Goal: Information Seeking & Learning: Learn about a topic

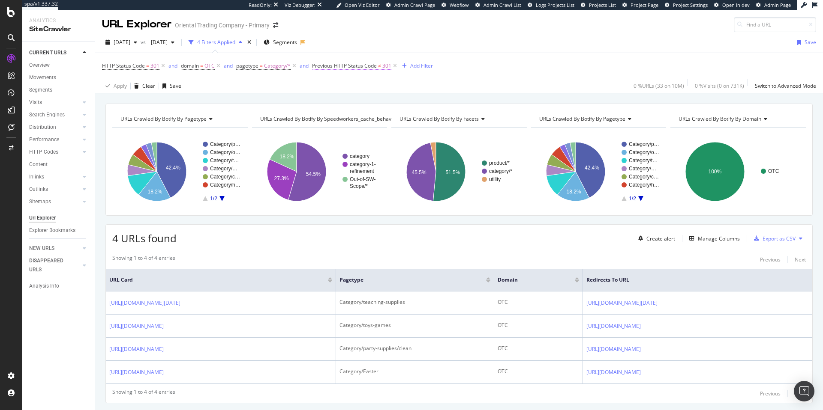
click at [368, 64] on span "Previous HTTP Status Code" at bounding box center [344, 65] width 65 height 7
click at [356, 116] on input "301" at bounding box center [366, 115] width 94 height 14
type input "300"
click at [405, 72] on div "Previous HTTP Status Code" at bounding box center [365, 65] width 101 height 15
click at [405, 132] on div "Apply" at bounding box center [406, 133] width 13 height 7
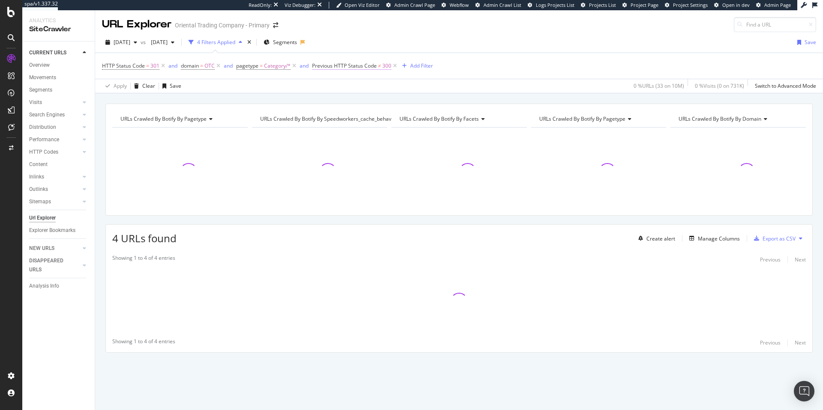
click at [366, 66] on span "Previous HTTP Status Code" at bounding box center [344, 65] width 65 height 7
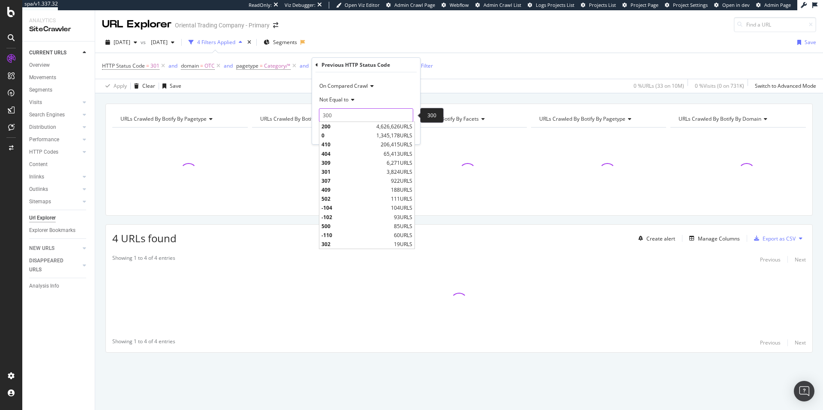
click at [350, 114] on input "300" at bounding box center [366, 115] width 94 height 14
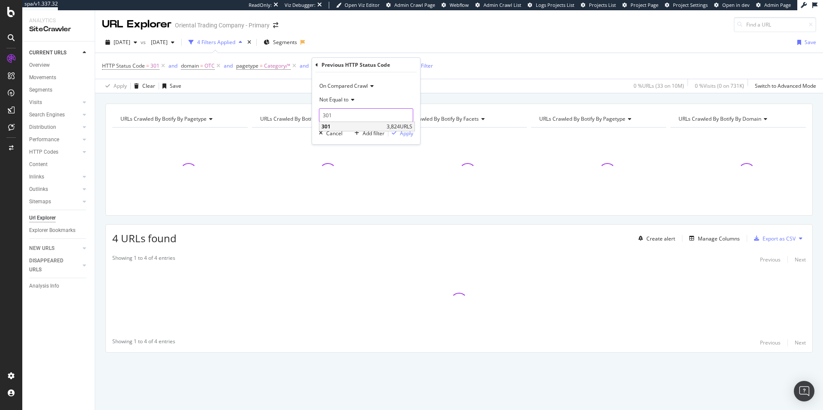
type input "301"
click at [375, 126] on span "301" at bounding box center [352, 126] width 63 height 7
click at [401, 132] on div "Apply" at bounding box center [406, 133] width 13 height 7
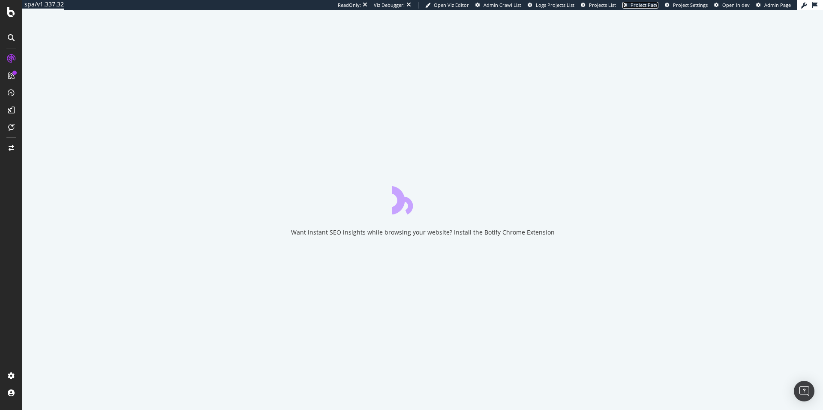
click at [642, 6] on span "Project Page" at bounding box center [644, 5] width 28 height 6
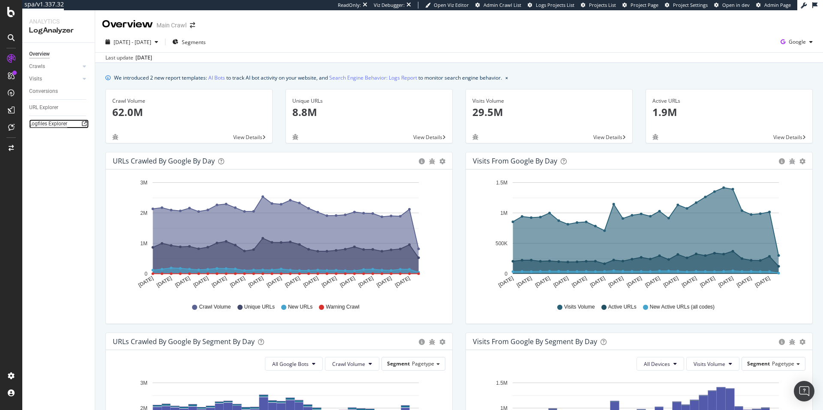
click at [61, 120] on div "Logfiles Explorer" at bounding box center [48, 124] width 38 height 9
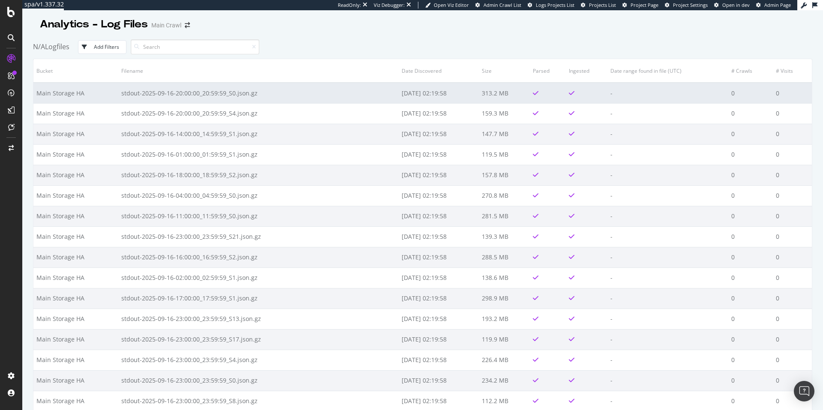
click at [544, 97] on td at bounding box center [548, 93] width 36 height 21
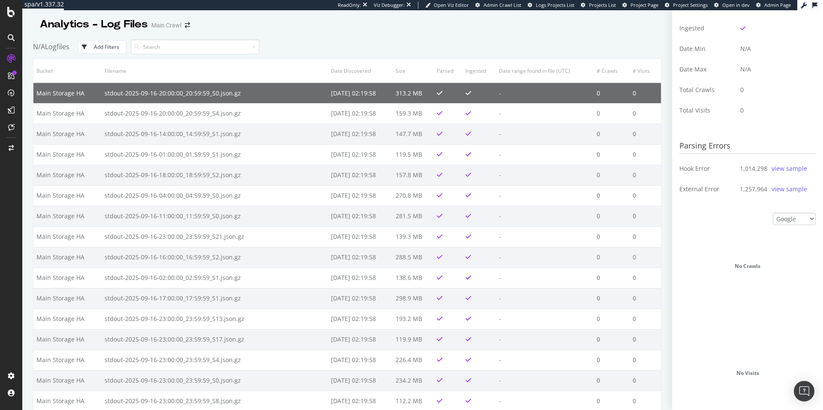
scroll to position [190, 0]
click at [785, 172] on div "view sample" at bounding box center [789, 170] width 36 height 9
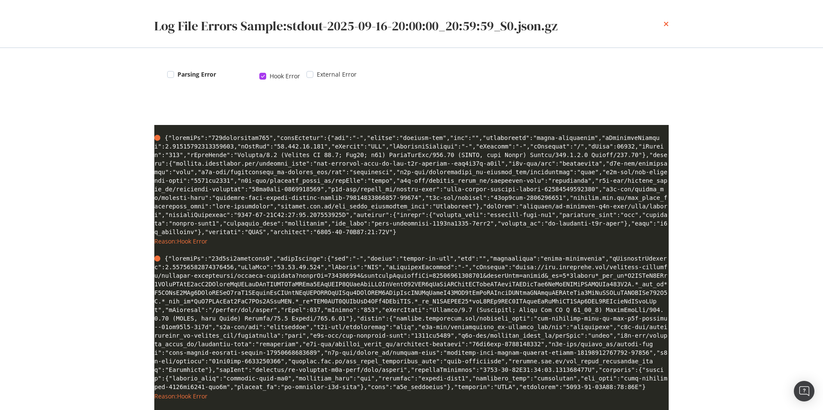
click at [666, 21] on icon "times" at bounding box center [665, 24] width 5 height 7
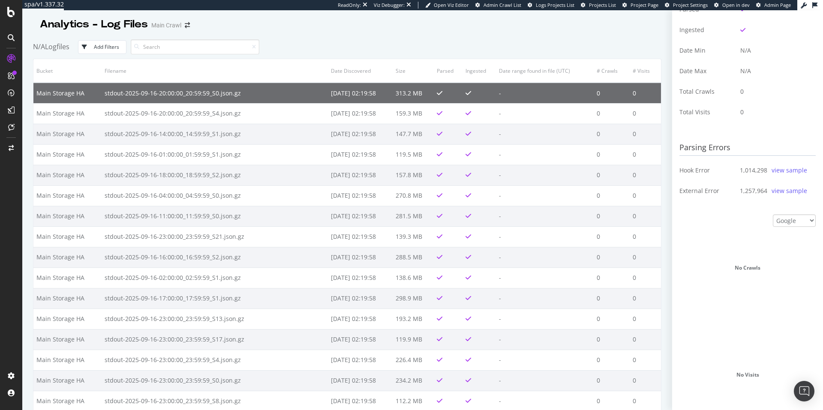
scroll to position [202, 0]
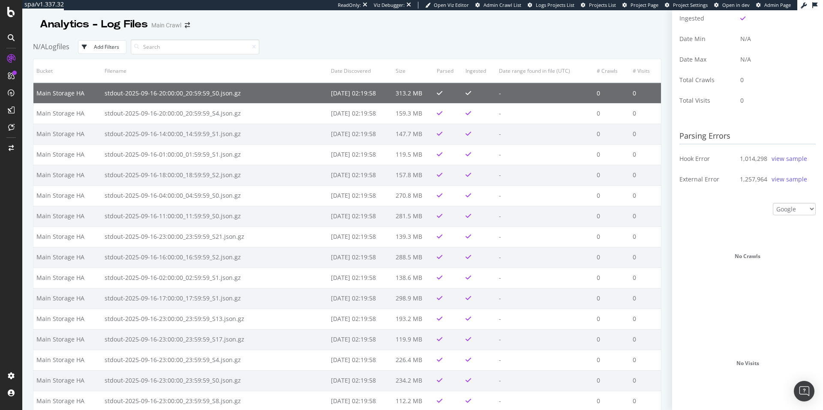
click at [788, 158] on div "view sample" at bounding box center [789, 159] width 36 height 9
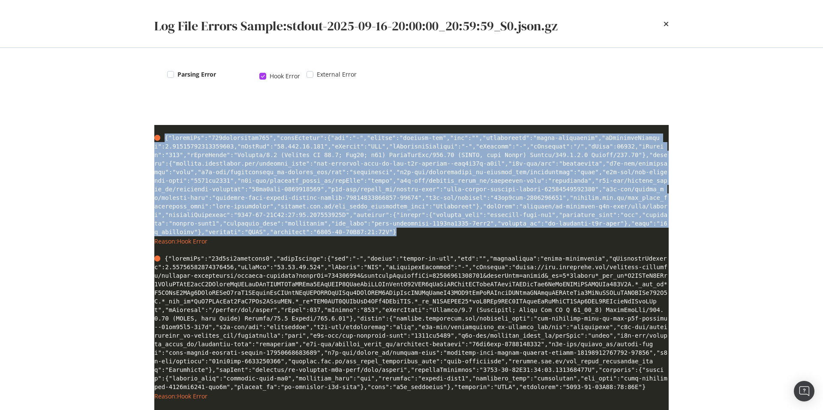
drag, startPoint x: 404, startPoint y: 231, endPoint x: 165, endPoint y: 137, distance: 256.7
click at [165, 137] on div "modal" at bounding box center [411, 185] width 514 height 103
copy span "{"insertId":"000dzvlfwkvum218","jsonPayload":{"bot":"-","origin":"content-app",…"
click at [665, 25] on icon "times" at bounding box center [665, 24] width 5 height 7
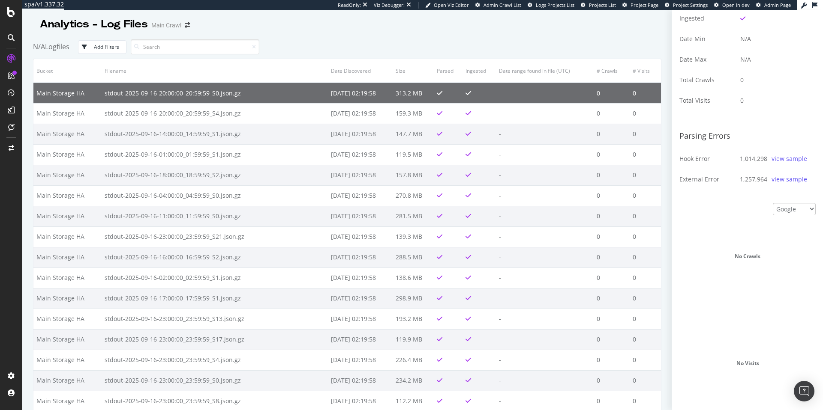
click at [334, 24] on div "Analytics - Log Files Main Crawl" at bounding box center [347, 20] width 628 height 21
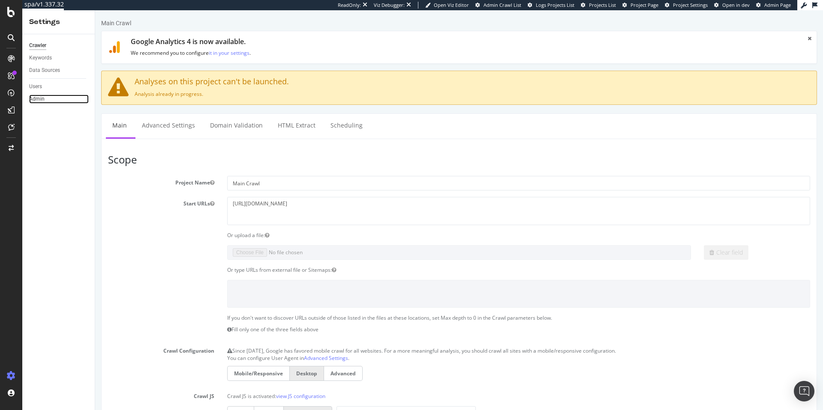
click at [45, 98] on link "Admin" at bounding box center [59, 99] width 60 height 9
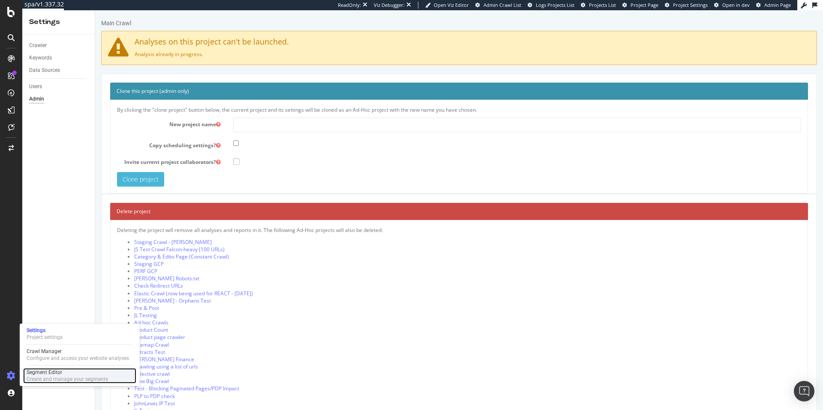
click at [56, 376] on div "Create and manage your segments" at bounding box center [67, 379] width 81 height 7
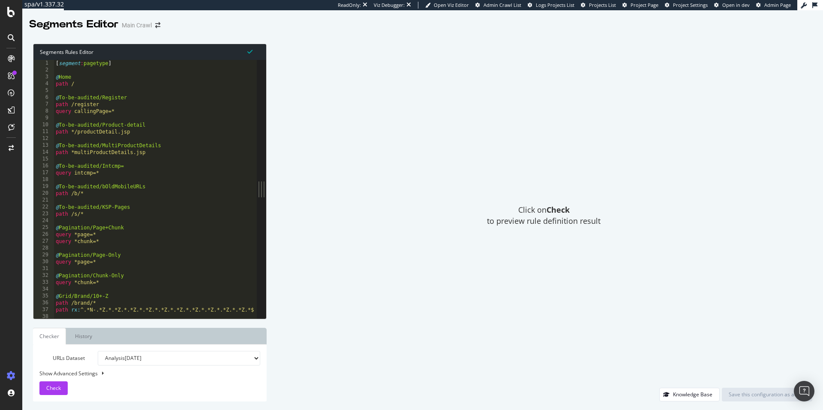
type textarea "@To-be-audited/KSP-Pages"
click at [201, 208] on div "[ segment : pagetype ] @ Home path / @ To-be-audited/Register path /register qu…" at bounding box center [155, 196] width 203 height 273
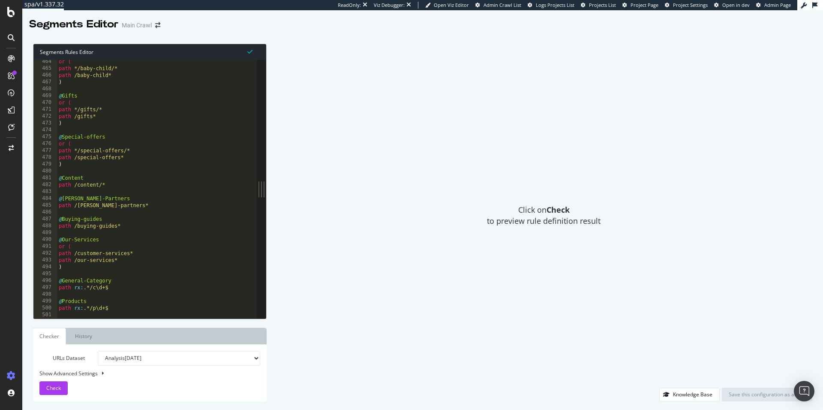
scroll to position [3210, 0]
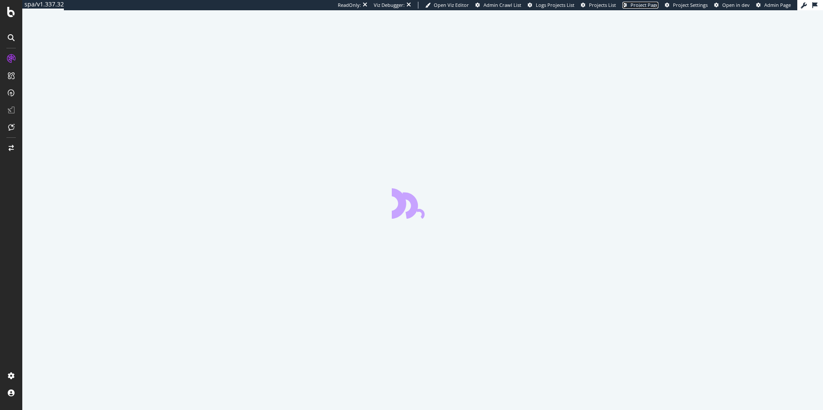
click at [654, 4] on span "Project Page" at bounding box center [644, 5] width 28 height 6
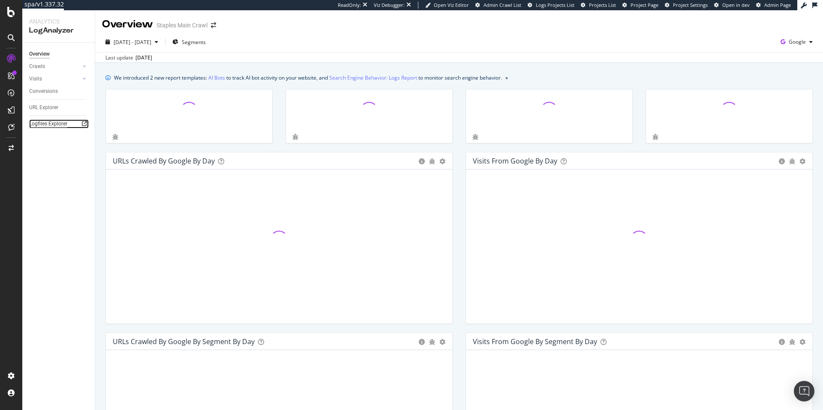
click at [57, 120] on div "Logfiles Explorer" at bounding box center [48, 124] width 38 height 9
